Goal: Manage account settings

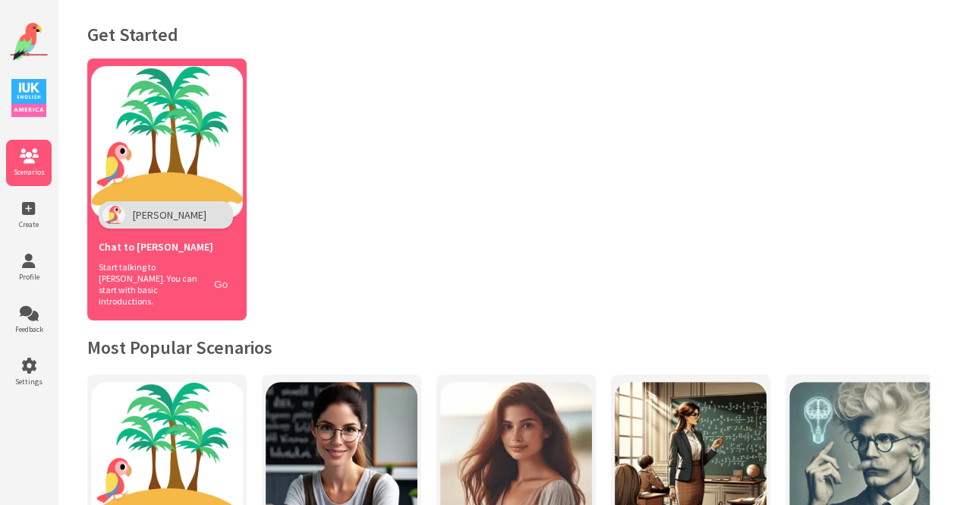
click at [210, 283] on button "Go" at bounding box center [220, 284] width 29 height 22
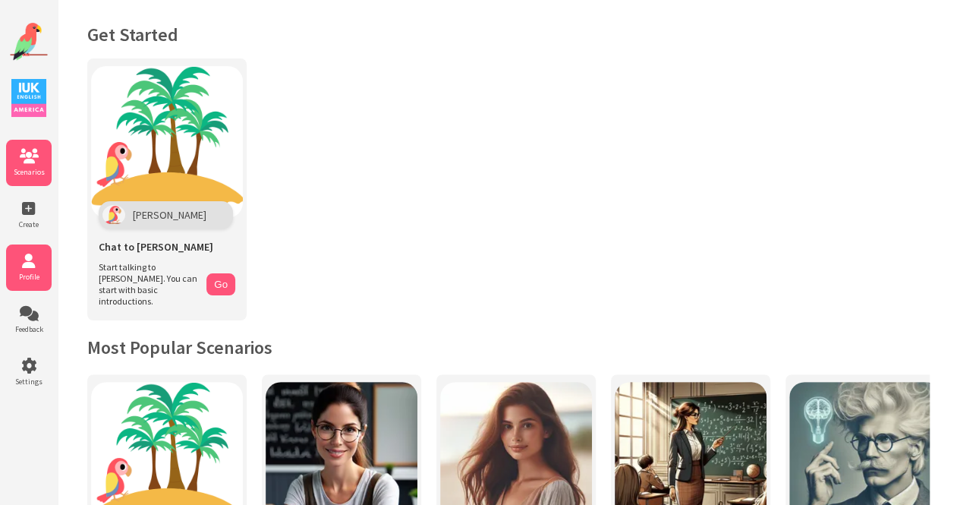
click at [23, 280] on span "Profile" at bounding box center [29, 277] width 46 height 10
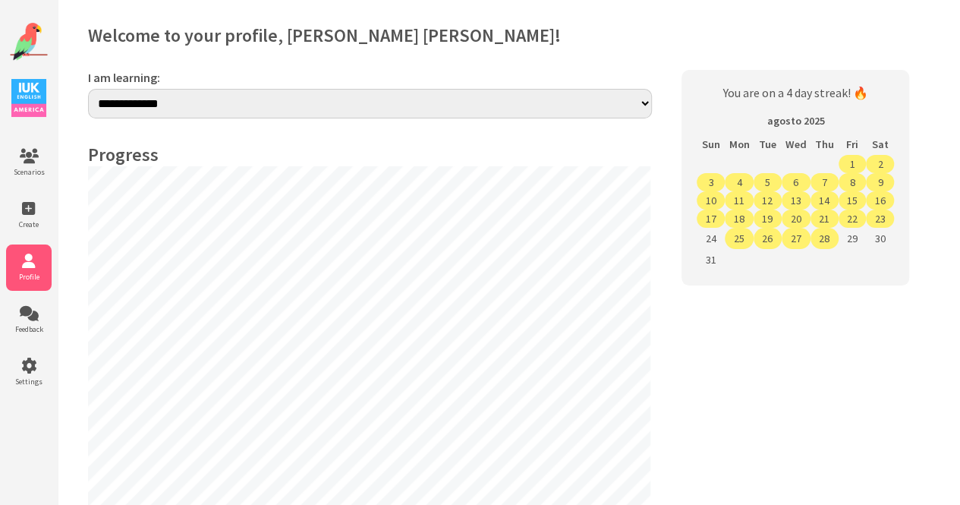
select select "**"
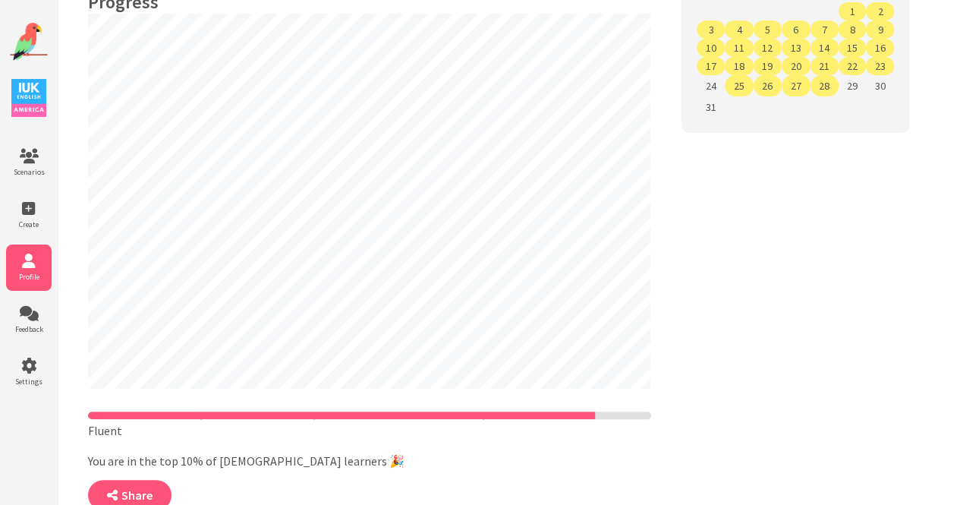
scroll to position [156, 0]
